Goal: Information Seeking & Learning: Learn about a topic

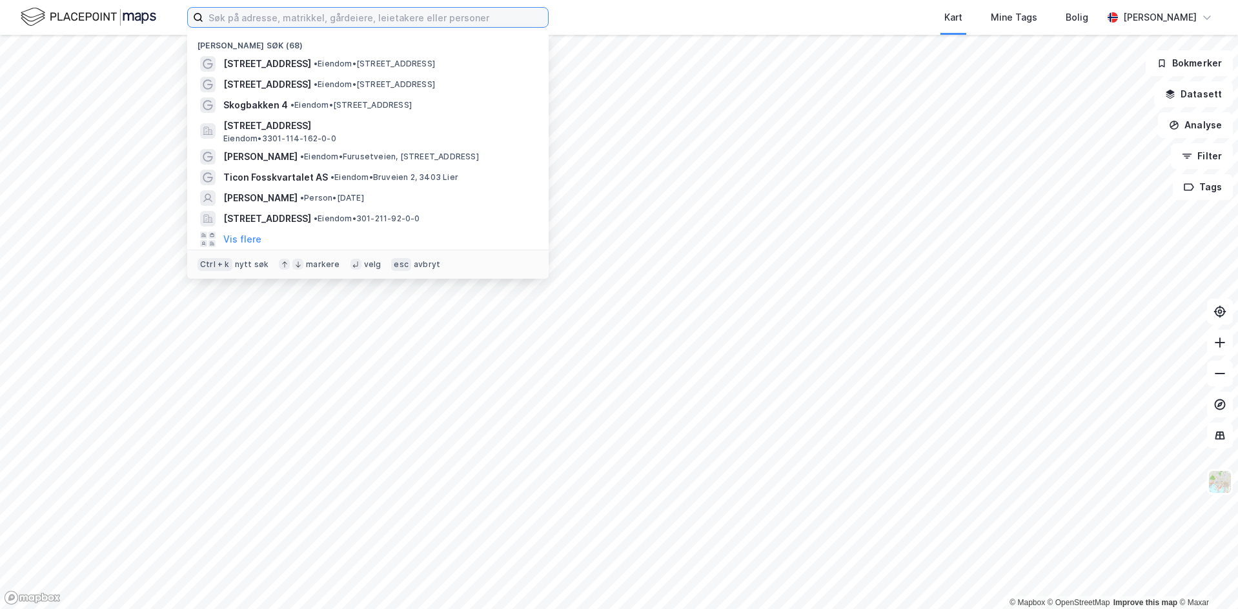
click at [219, 19] on input at bounding box center [375, 17] width 345 height 19
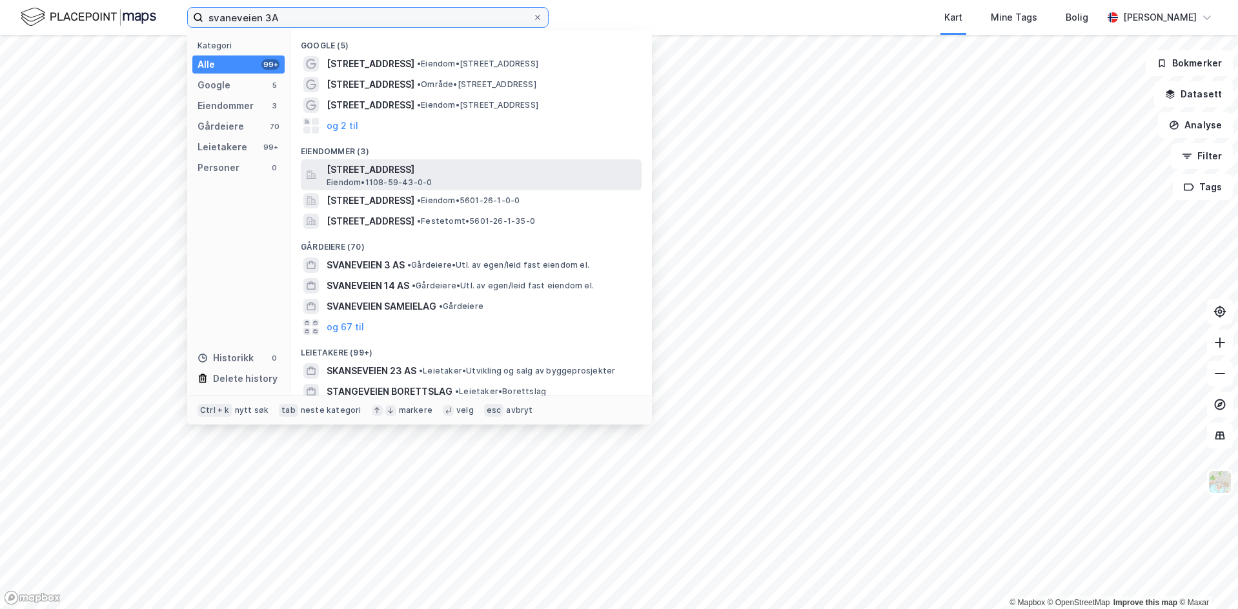
type input "svaneveien 3A"
click at [356, 171] on span "[STREET_ADDRESS]" at bounding box center [481, 169] width 310 height 15
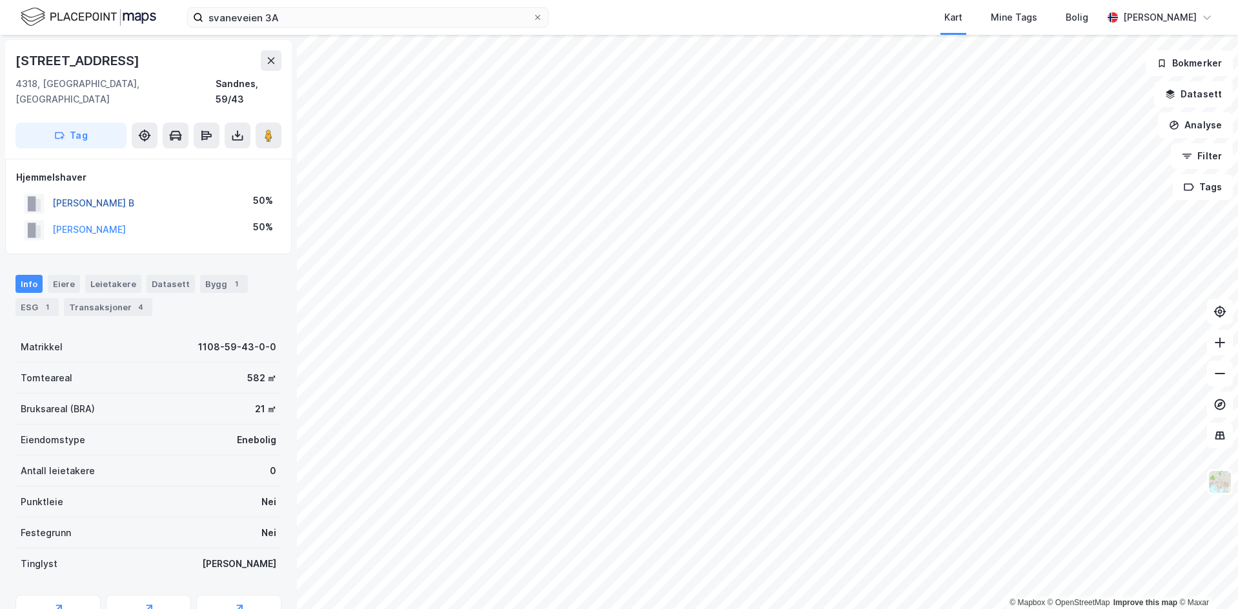
click at [0, 0] on button "[PERSON_NAME] B" at bounding box center [0, 0] width 0 height 0
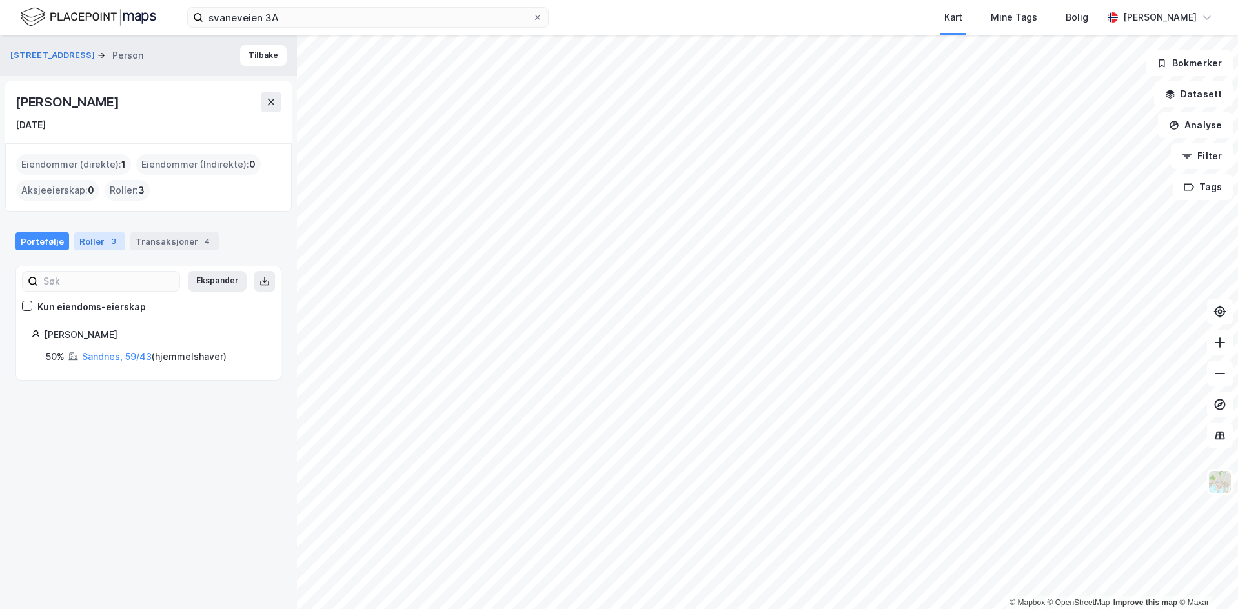
click at [83, 239] on div "Roller 3" at bounding box center [99, 241] width 51 height 18
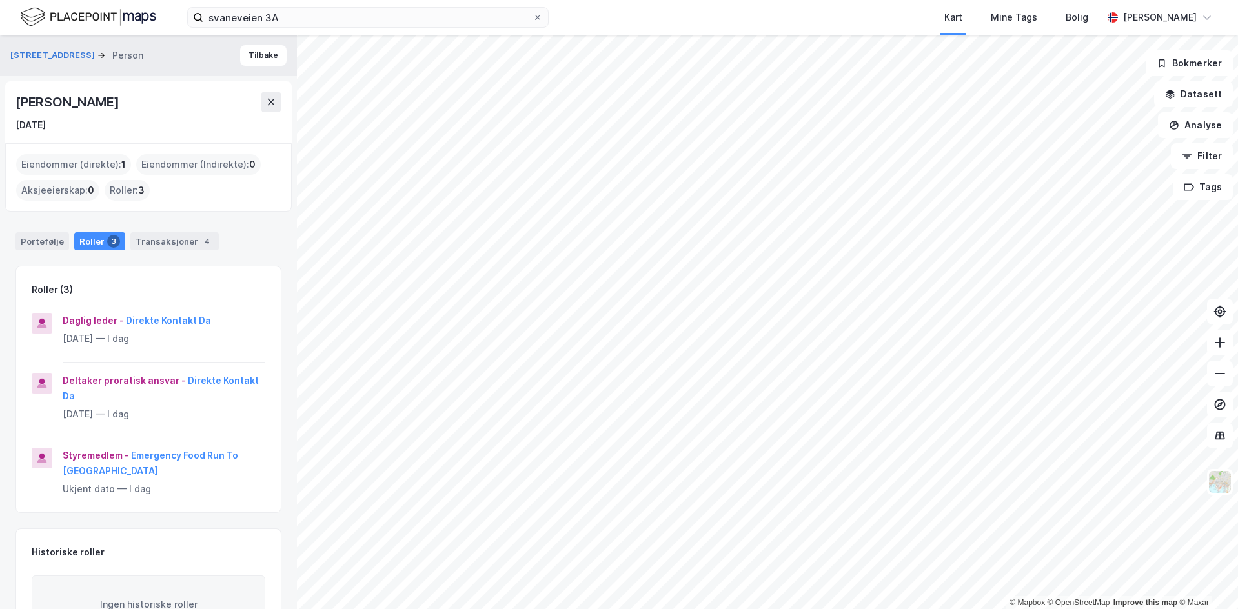
click at [123, 192] on div "Roller : 3" at bounding box center [127, 190] width 45 height 21
click at [265, 98] on button at bounding box center [271, 102] width 21 height 21
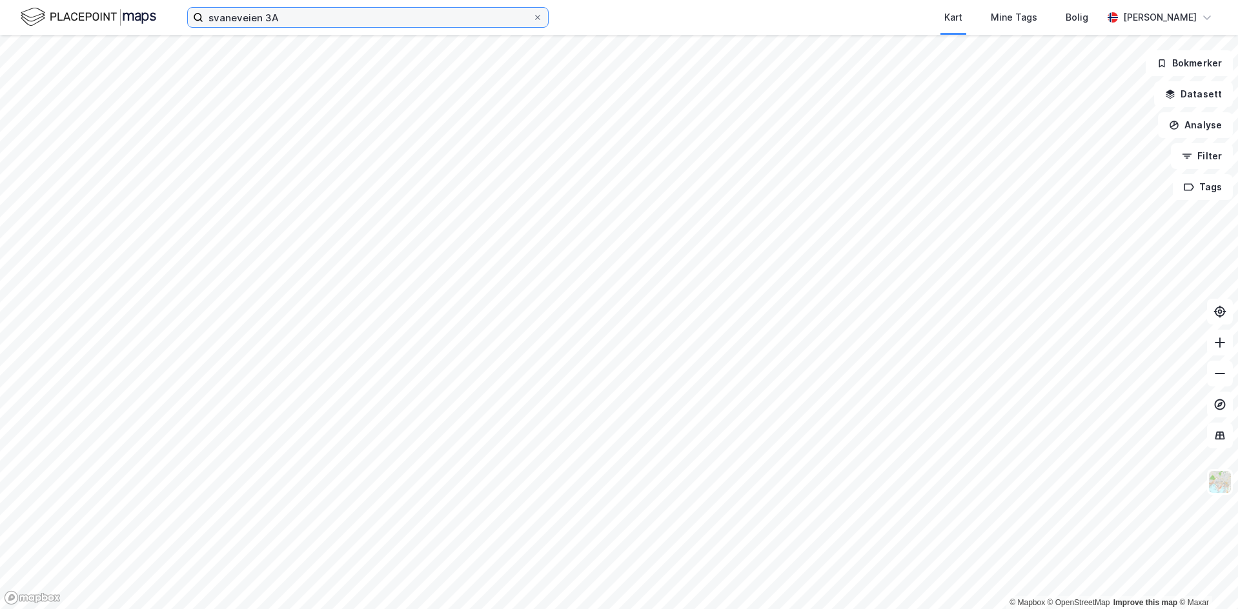
click at [319, 15] on input "svaneveien 3A" at bounding box center [367, 17] width 329 height 19
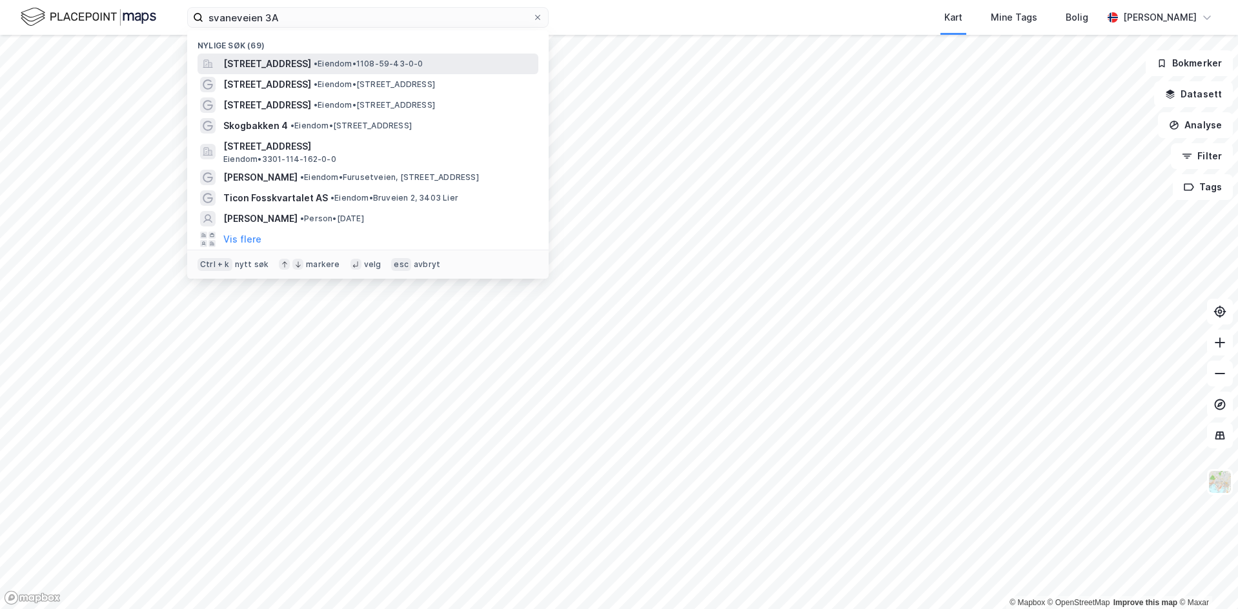
click at [267, 66] on span "[STREET_ADDRESS]" at bounding box center [267, 63] width 88 height 15
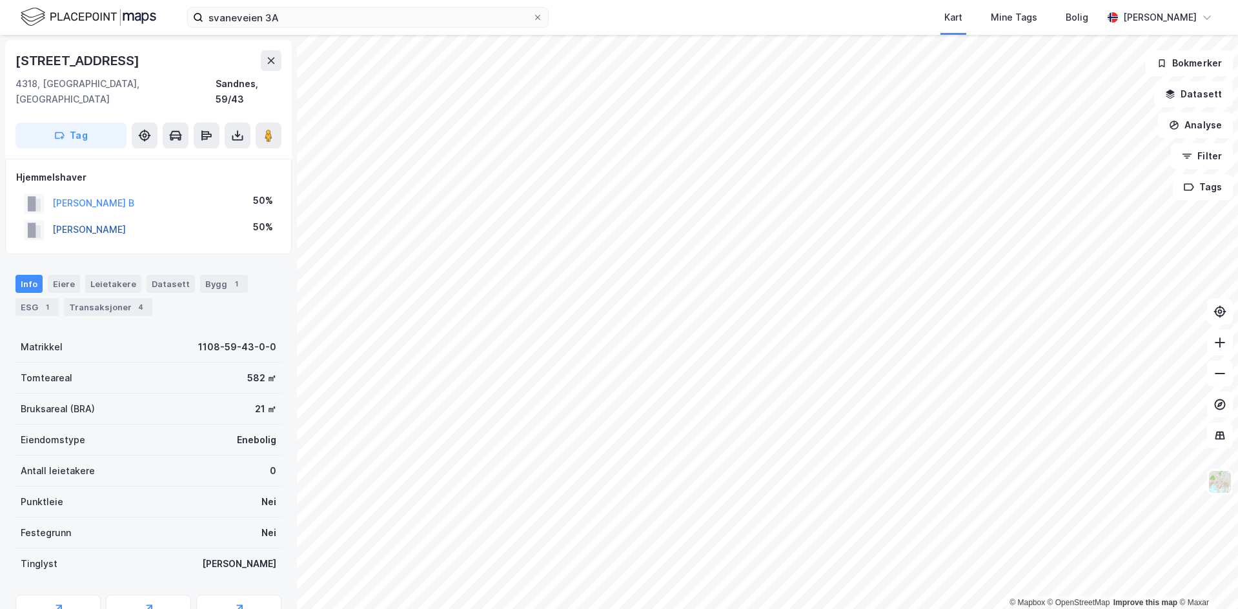
click at [0, 0] on button "[PERSON_NAME]" at bounding box center [0, 0] width 0 height 0
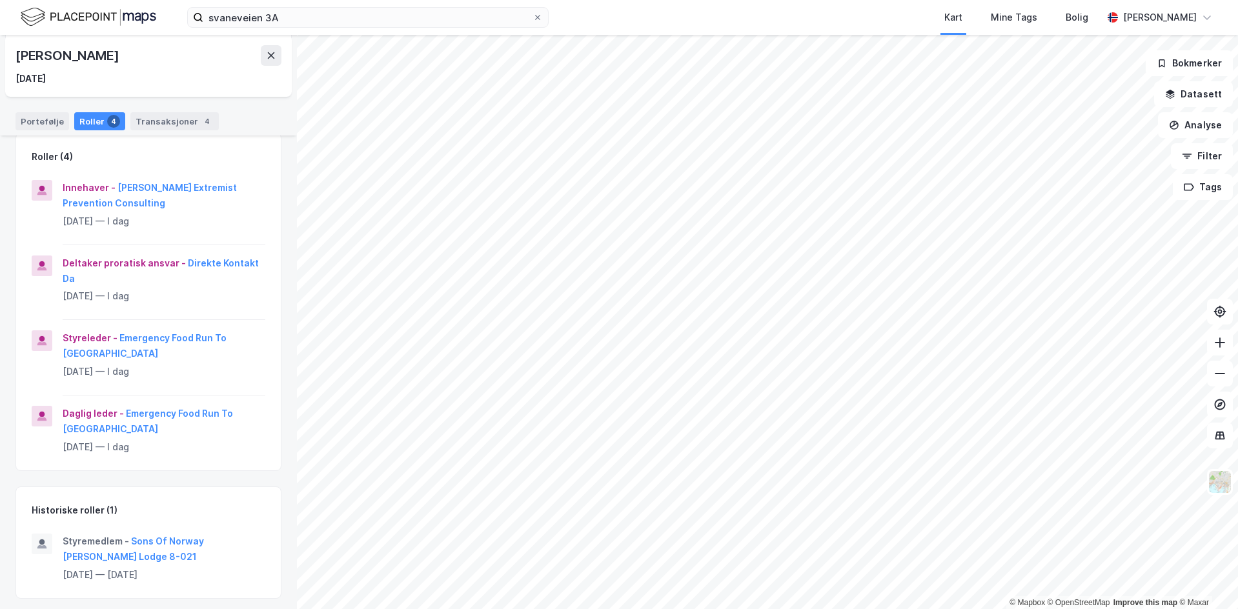
scroll to position [138, 0]
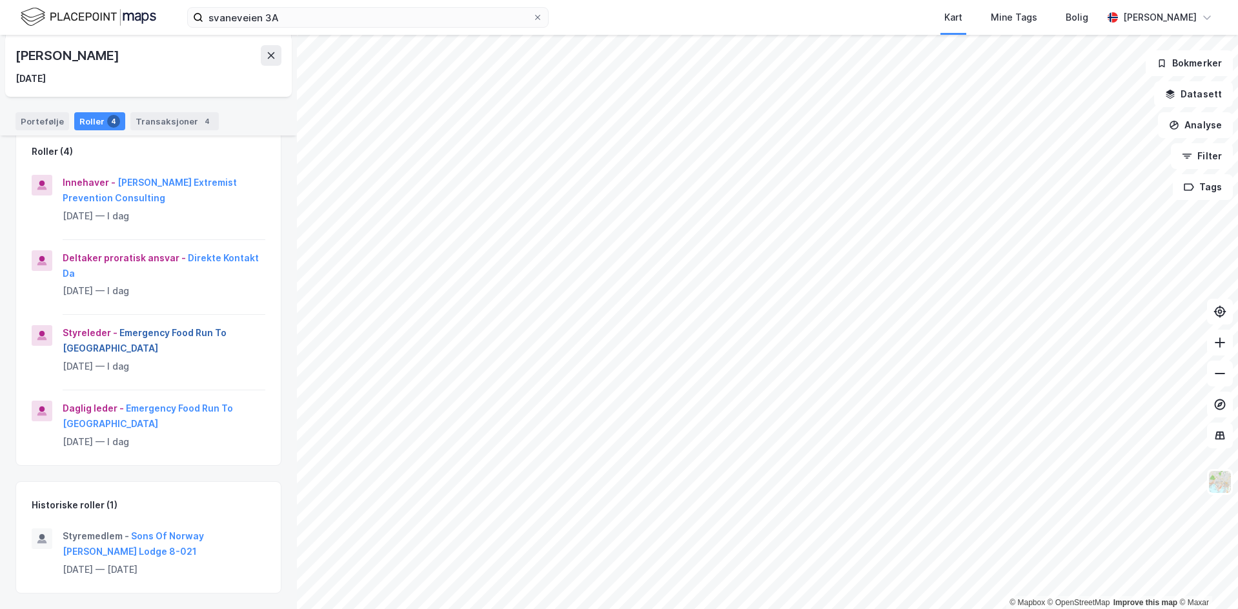
click at [0, 0] on button "Emergency Food Run To [GEOGRAPHIC_DATA]" at bounding box center [0, 0] width 0 height 0
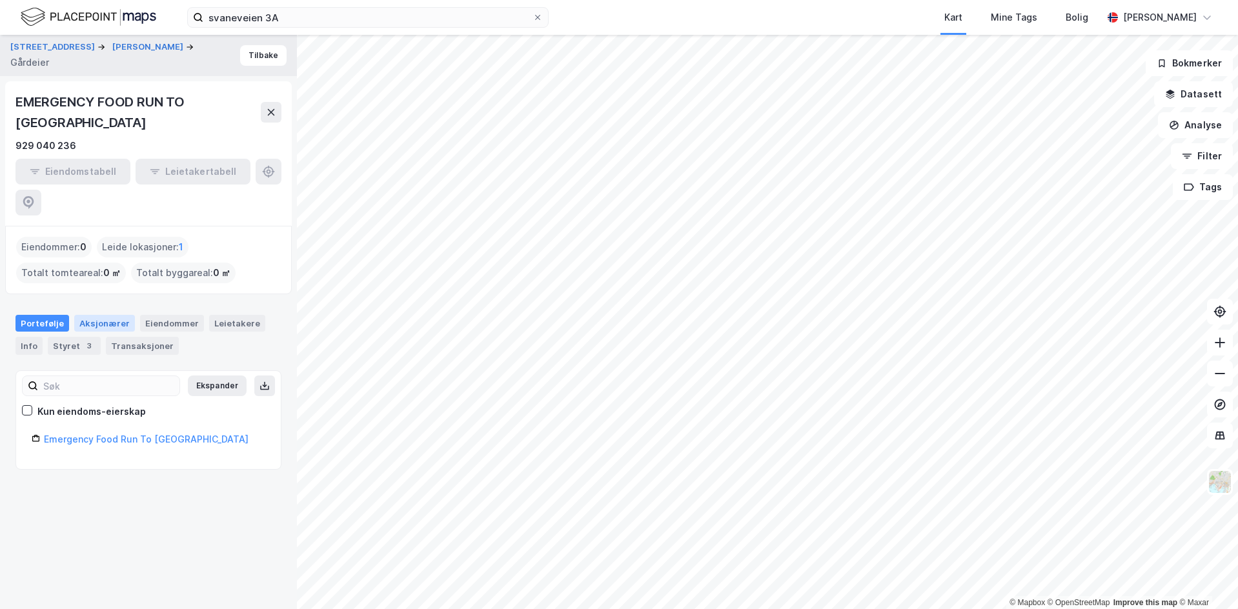
click at [95, 315] on div "Aksjonærer" at bounding box center [104, 323] width 61 height 17
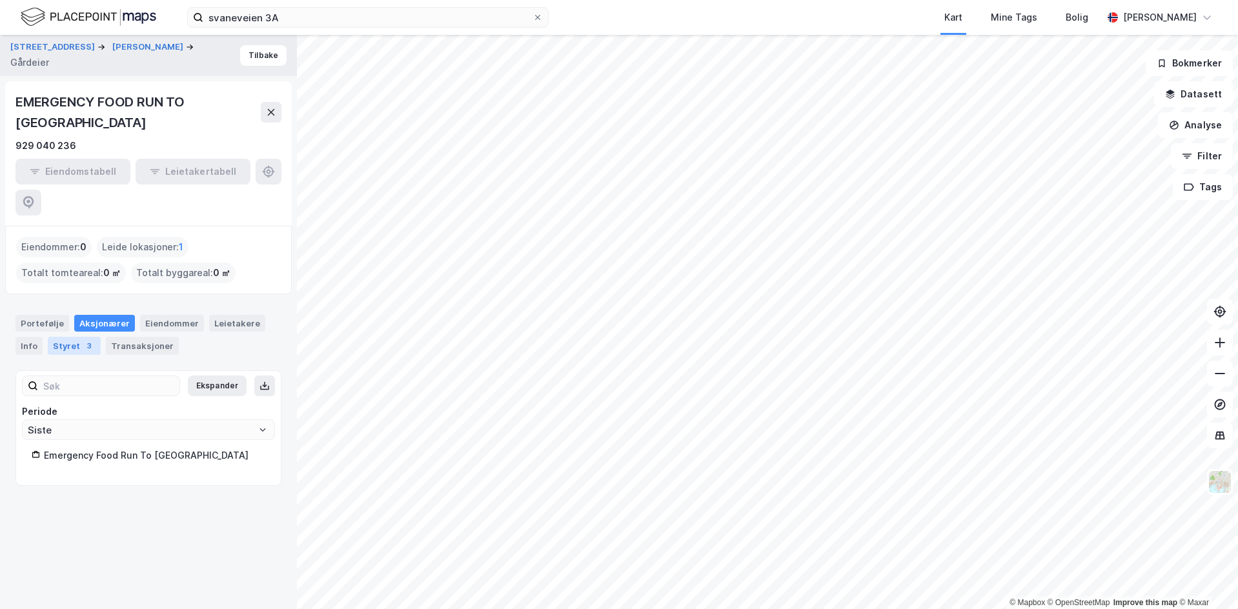
click at [68, 337] on div "Styret 3" at bounding box center [74, 346] width 53 height 18
